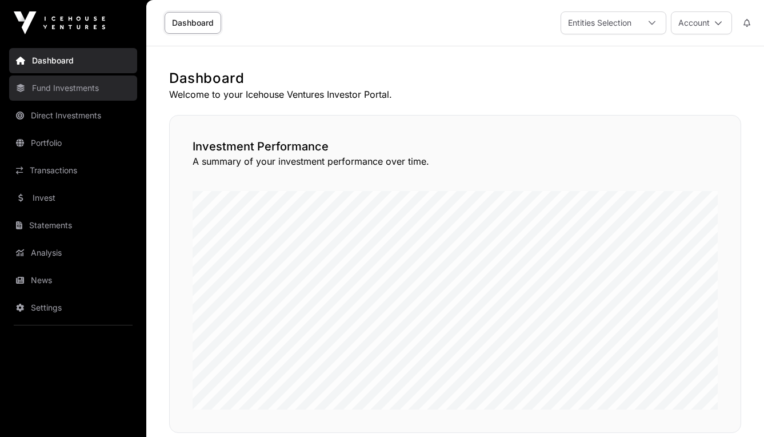
click at [68, 95] on link "Fund Investments" at bounding box center [73, 87] width 128 height 25
click at [81, 91] on link "Fund Investments" at bounding box center [73, 87] width 128 height 25
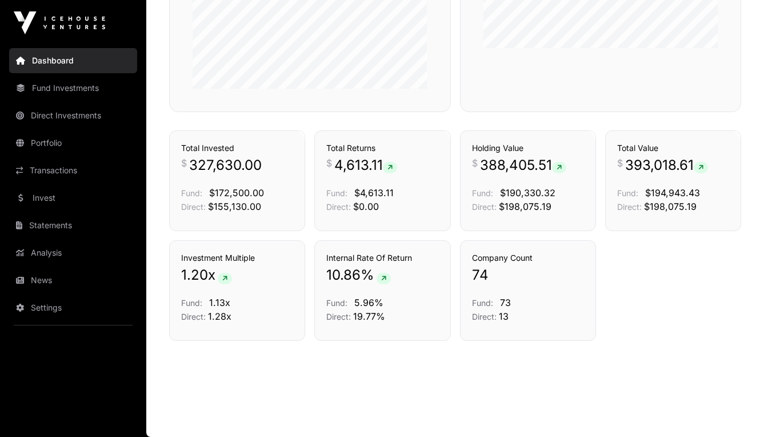
scroll to position [599, 0]
click at [57, 141] on link "Portfolio" at bounding box center [73, 142] width 128 height 25
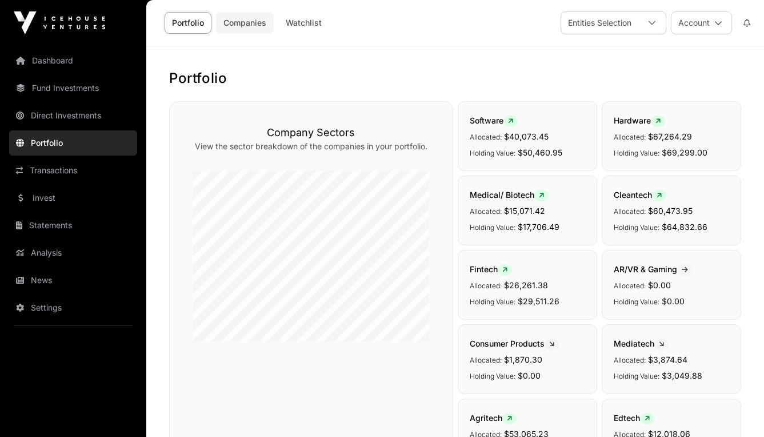
click at [245, 26] on link "Companies" at bounding box center [245, 23] width 58 height 22
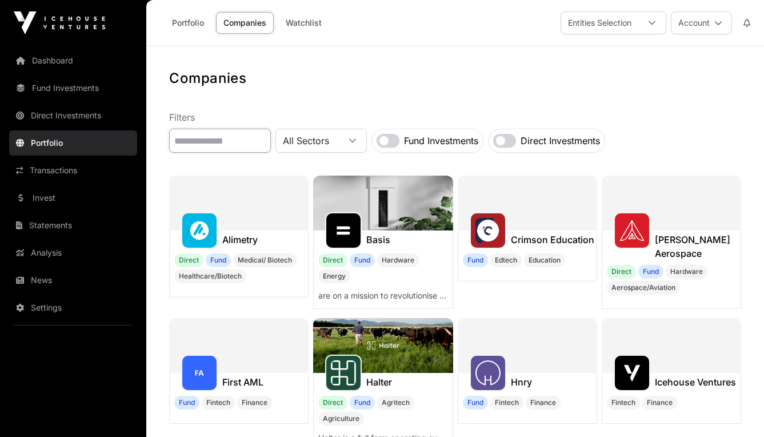
click at [242, 144] on input "text" at bounding box center [220, 141] width 102 height 24
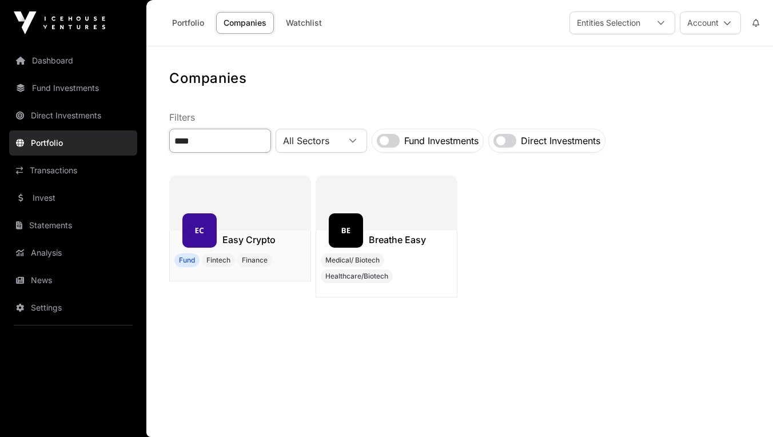
type input "****"
click at [206, 227] on img at bounding box center [199, 230] width 25 height 25
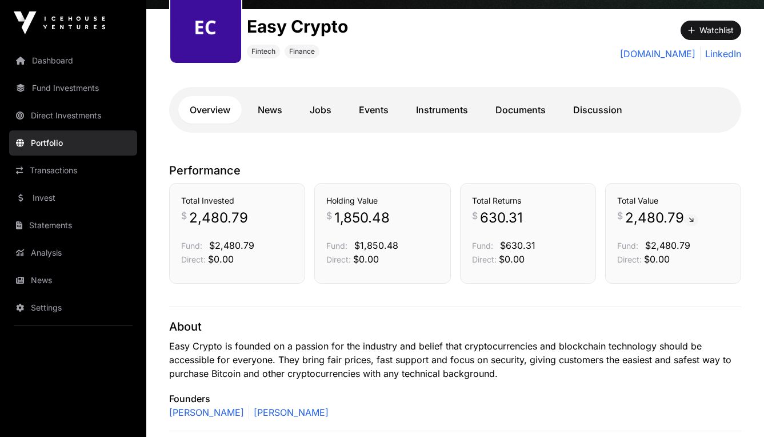
scroll to position [145, 0]
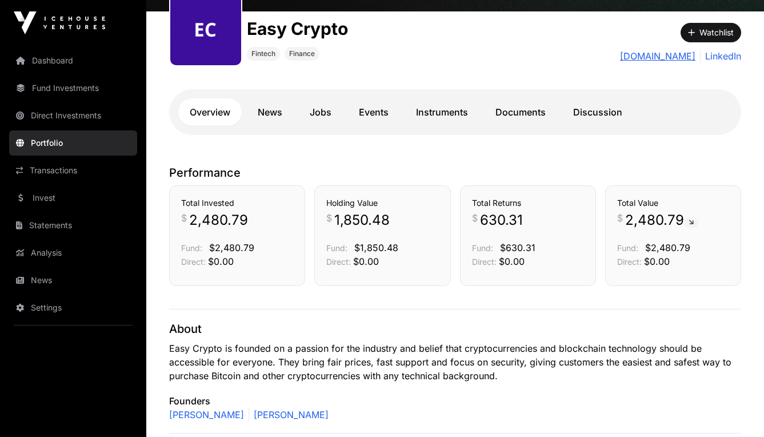
click at [657, 57] on link "[DOMAIN_NAME]" at bounding box center [657, 56] width 75 height 14
click at [520, 109] on link "Documents" at bounding box center [520, 111] width 73 height 27
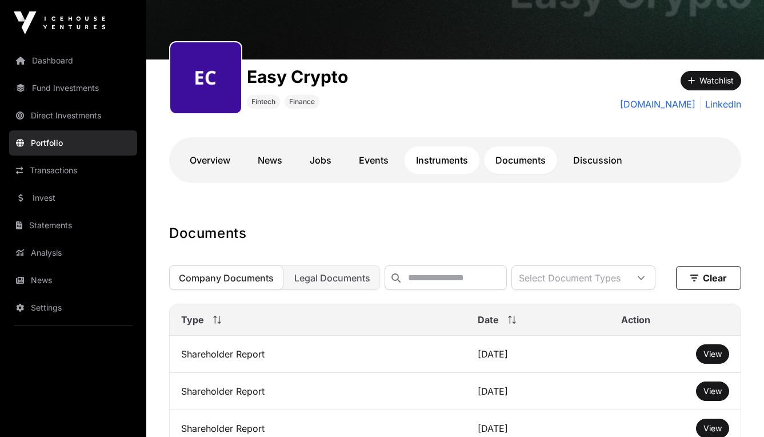
scroll to position [85, 0]
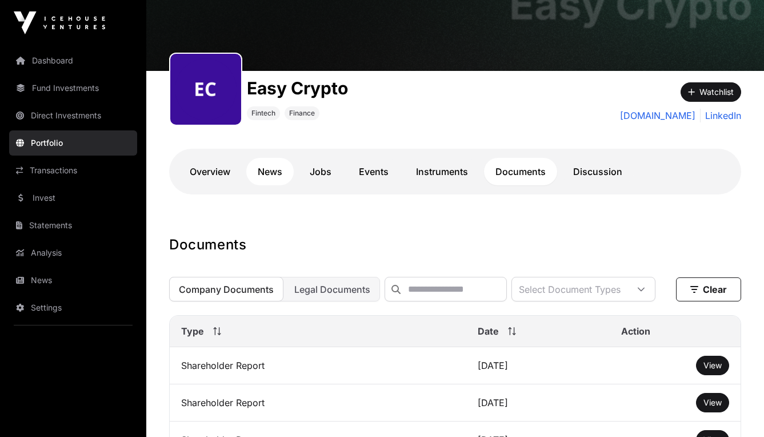
click at [277, 172] on link "News" at bounding box center [269, 171] width 47 height 27
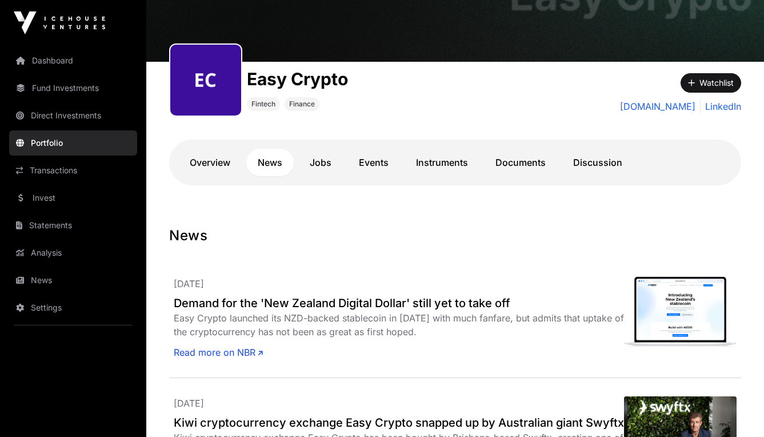
scroll to position [68, 0]
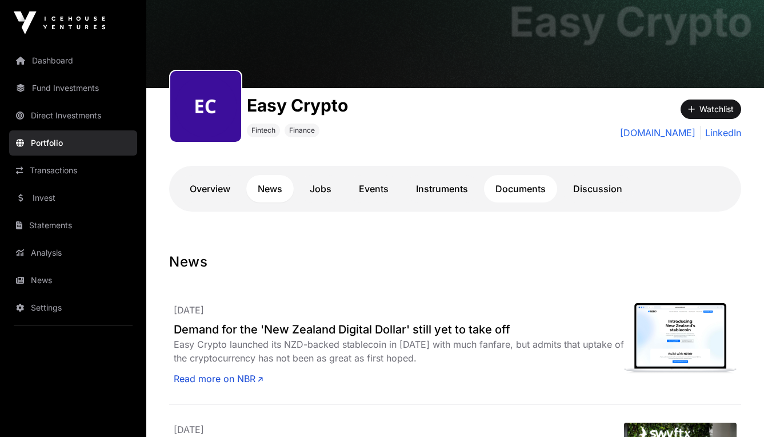
click at [525, 193] on link "Documents" at bounding box center [520, 188] width 73 height 27
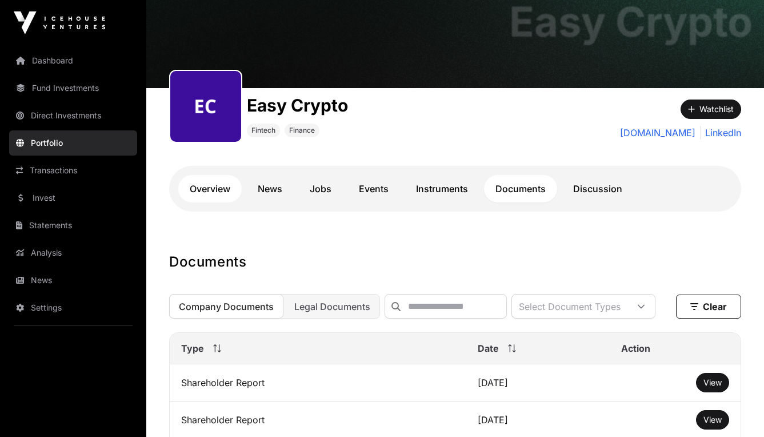
click at [217, 187] on link "Overview" at bounding box center [209, 188] width 63 height 27
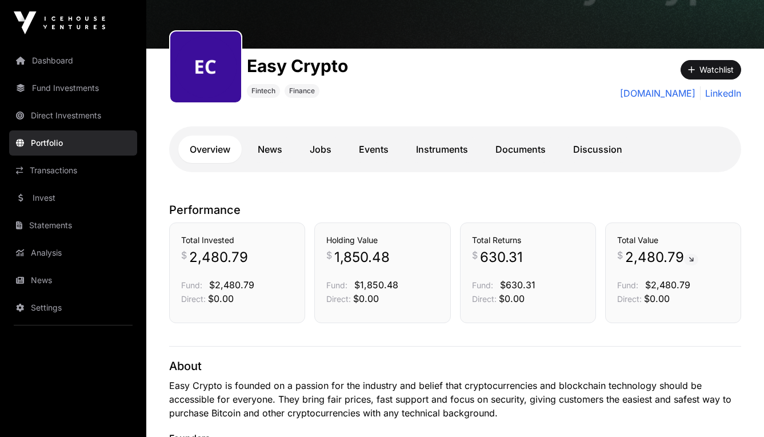
scroll to position [97, 0]
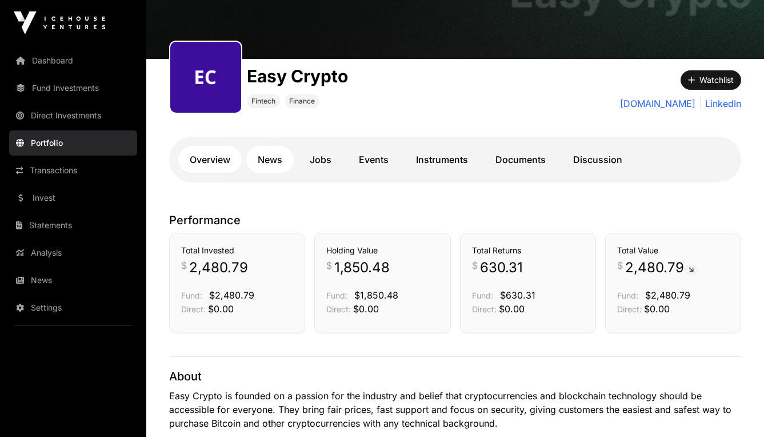
click at [273, 162] on link "News" at bounding box center [269, 159] width 47 height 27
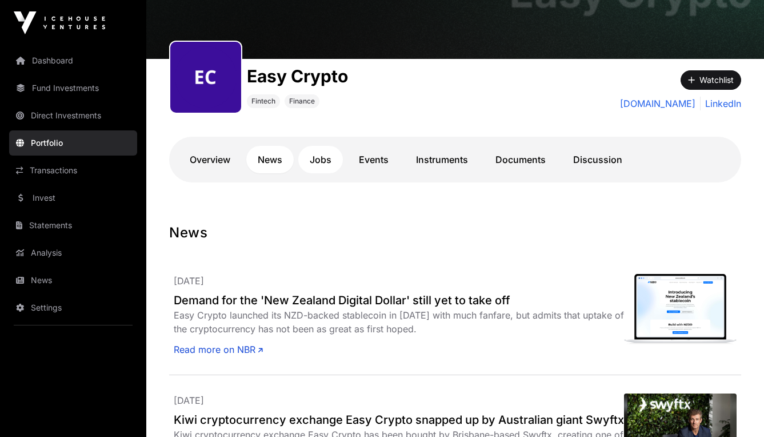
click at [320, 159] on link "Jobs" at bounding box center [320, 159] width 45 height 27
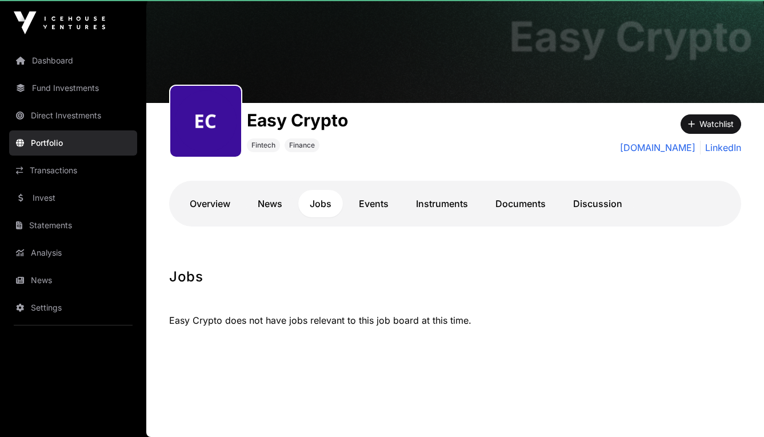
scroll to position [53, 0]
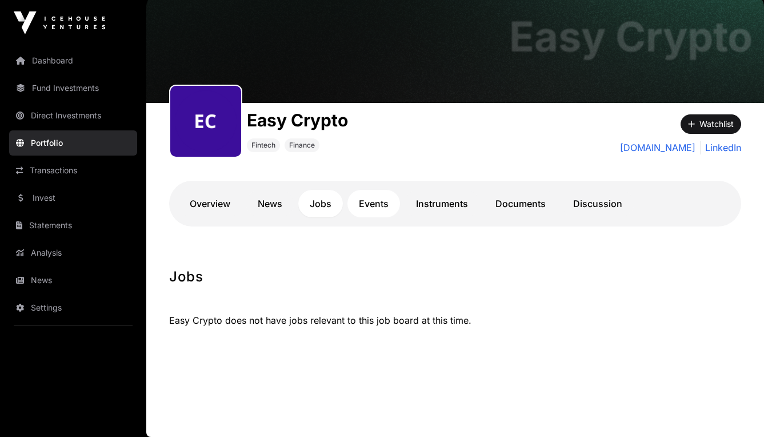
click at [382, 204] on link "Events" at bounding box center [374, 203] width 53 height 27
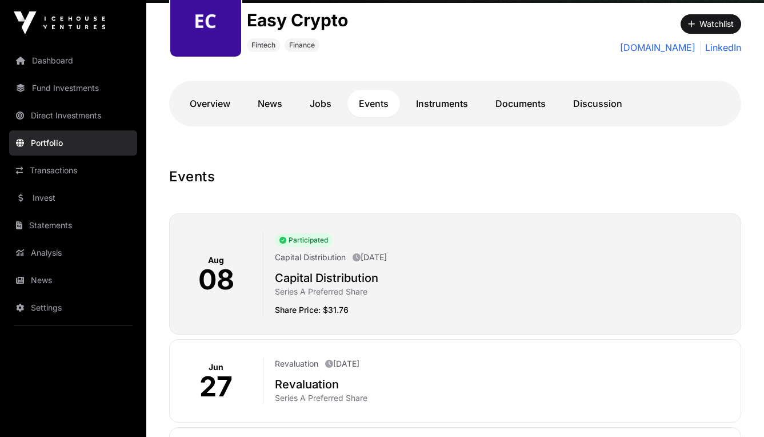
scroll to position [118, 0]
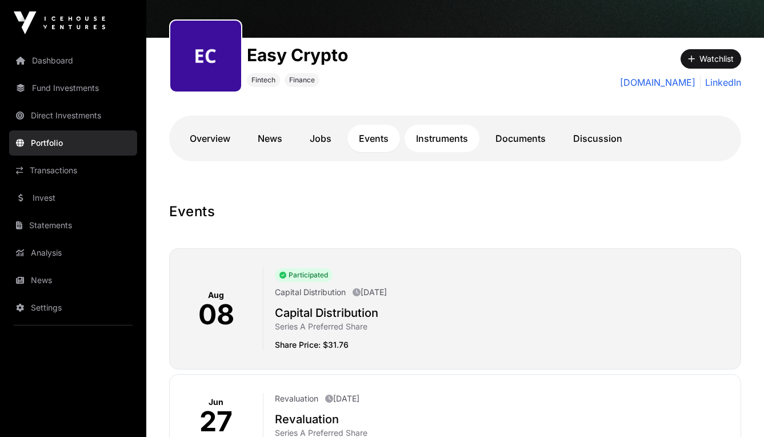
click at [440, 144] on link "Instruments" at bounding box center [442, 138] width 75 height 27
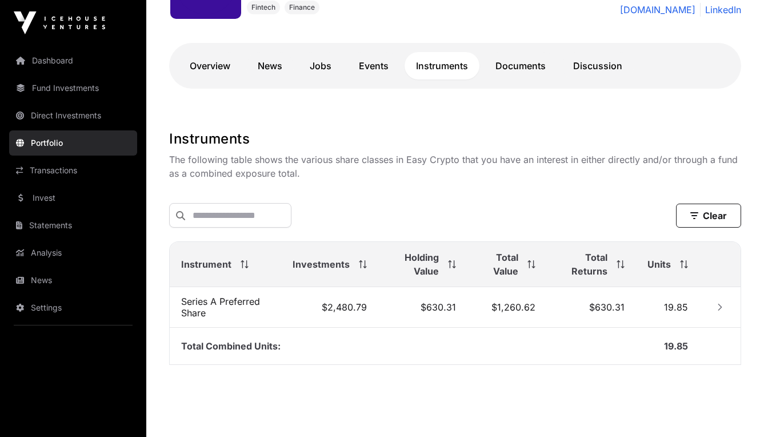
scroll to position [206, 0]
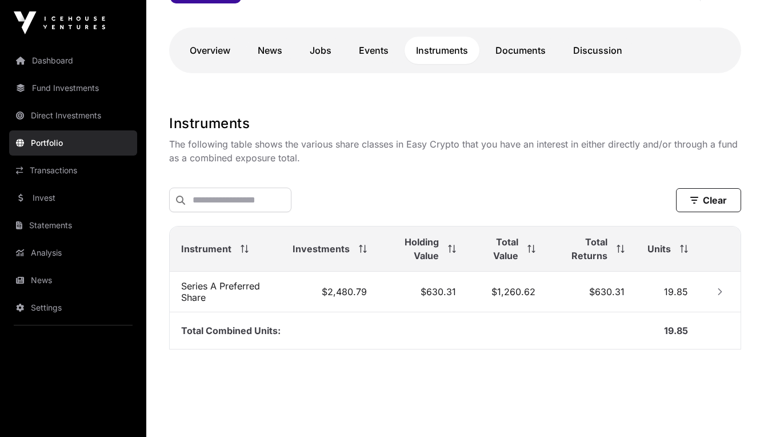
click at [433, 250] on span "Holding Value" at bounding box center [414, 248] width 49 height 27
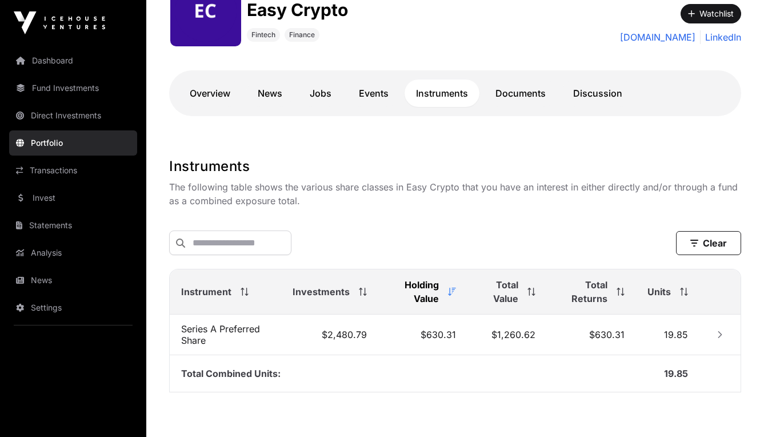
scroll to position [149, 0]
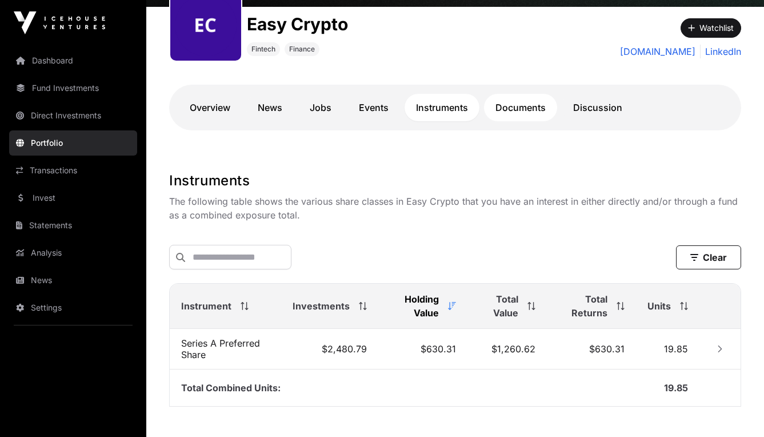
click at [518, 112] on link "Documents" at bounding box center [520, 107] width 73 height 27
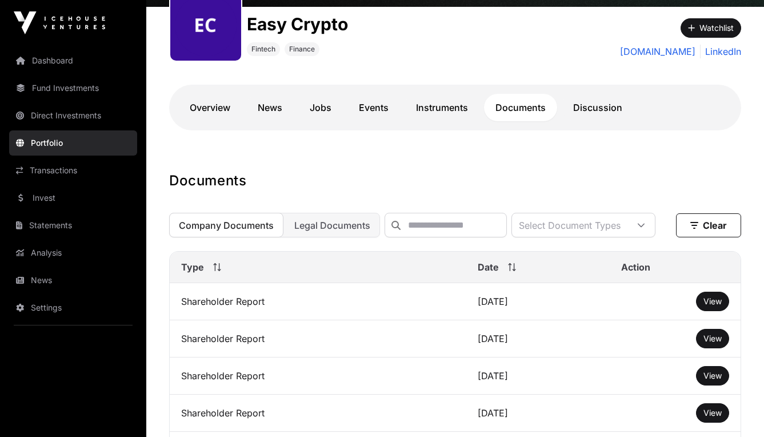
scroll to position [163, 0]
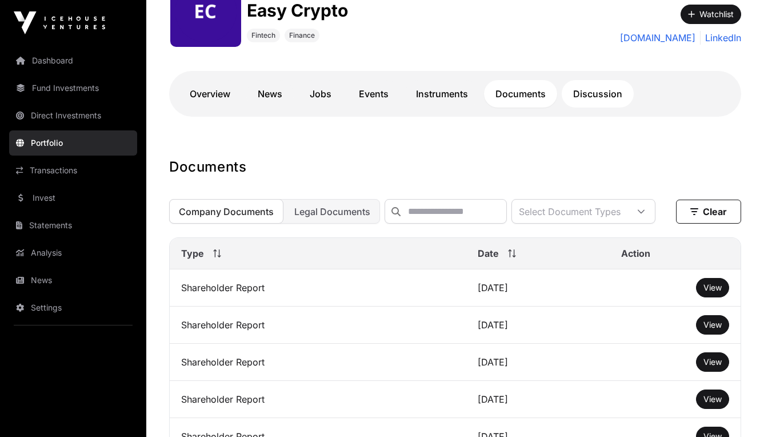
click at [592, 94] on link "Discussion" at bounding box center [598, 93] width 72 height 27
